Goal: Answer question/provide support

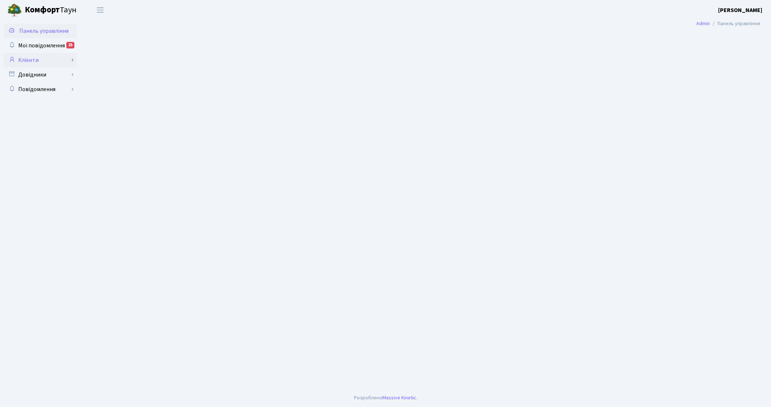
click at [44, 63] on link "Клієнти" at bounding box center [40, 60] width 73 height 15
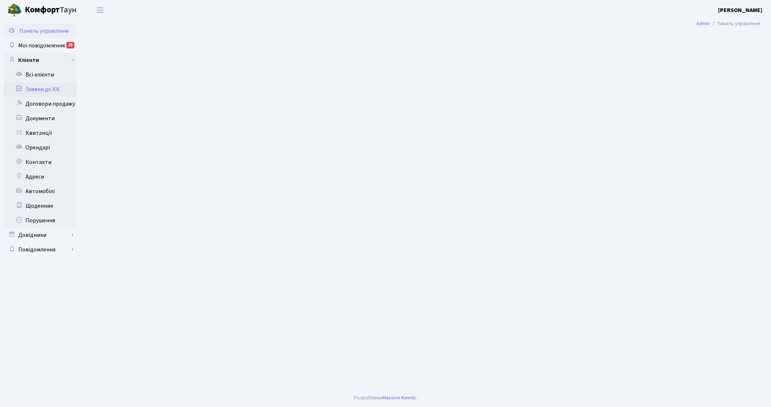
click at [48, 84] on link "Заявки до КК" at bounding box center [40, 89] width 73 height 15
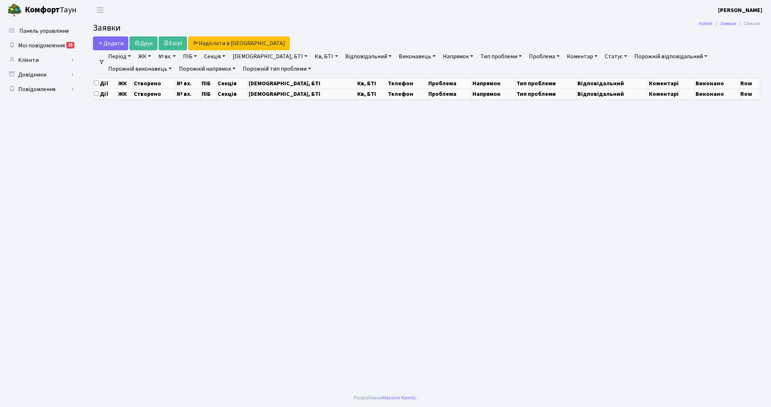
select select "25"
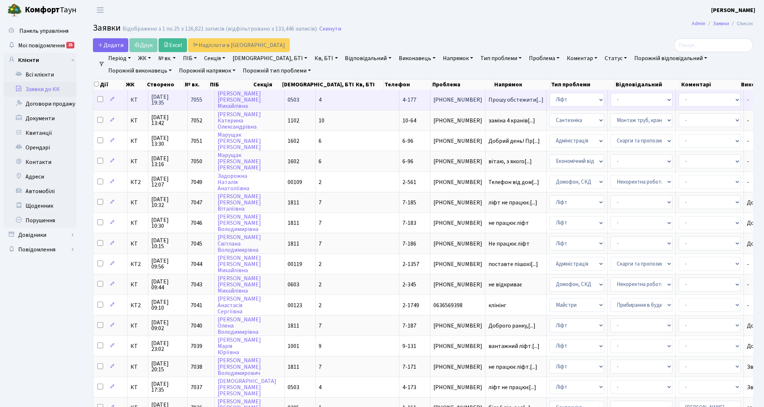
click at [136, 98] on span "КТ" at bounding box center [137, 100] width 15 height 6
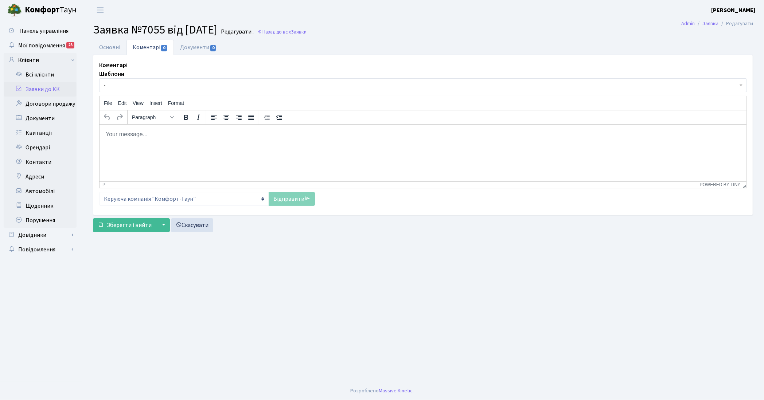
click at [160, 90] on span "-" at bounding box center [423, 85] width 648 height 14
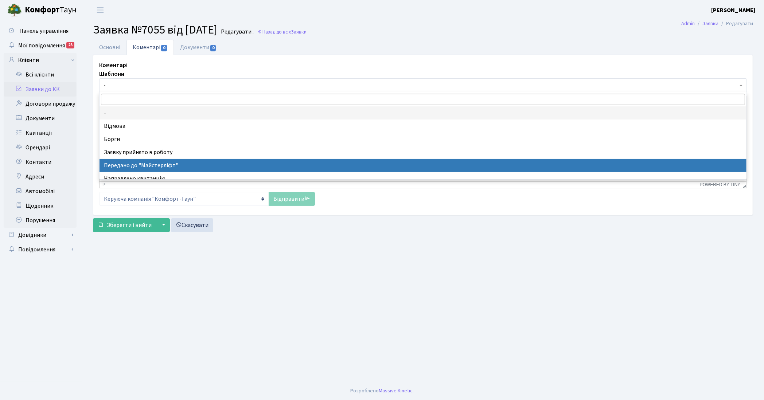
select select "9"
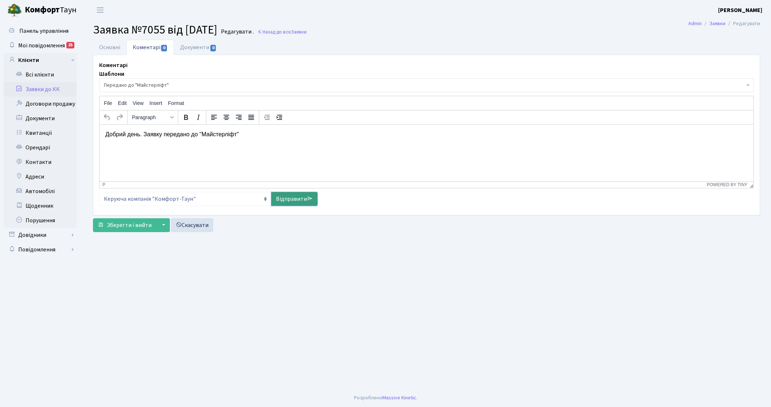
click at [289, 199] on link "Відправити" at bounding box center [294, 199] width 46 height 14
select select
